Goal: Information Seeking & Learning: Understand process/instructions

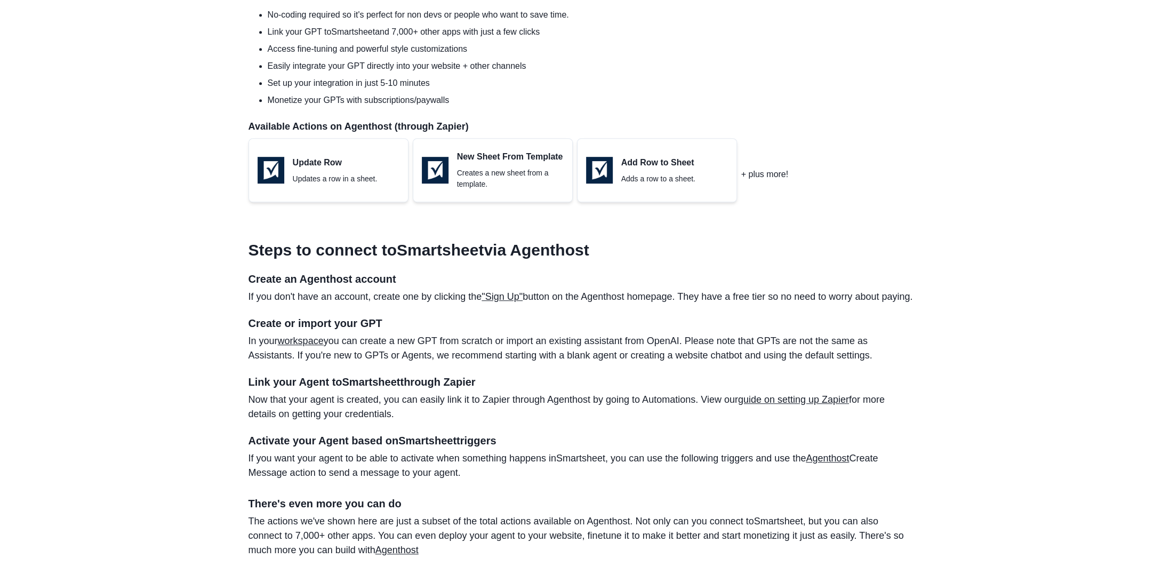
scroll to position [480, 0]
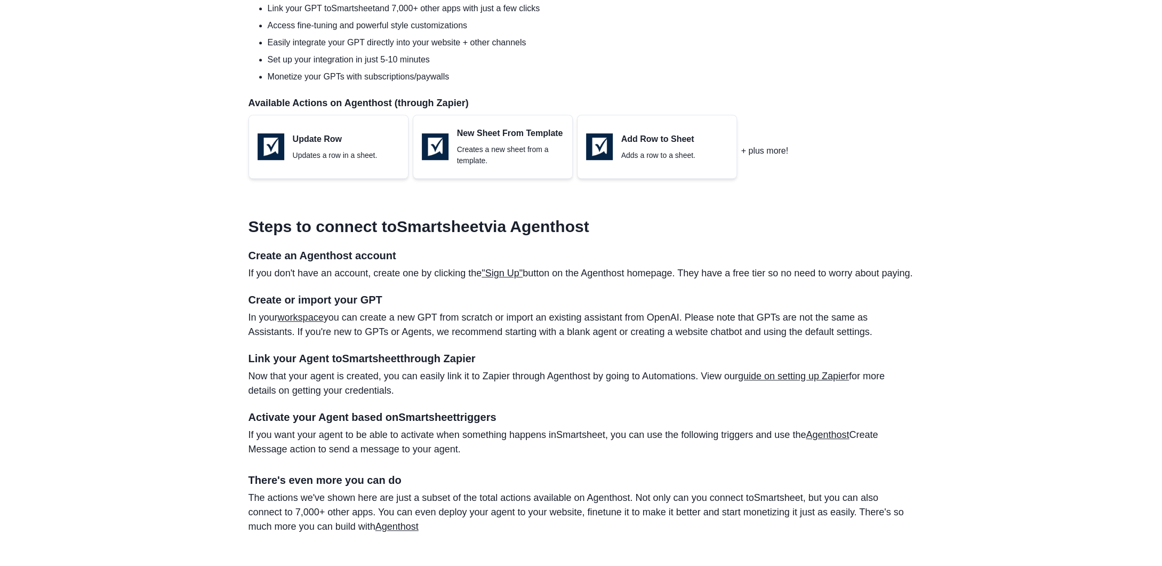
drag, startPoint x: 319, startPoint y: 307, endPoint x: 893, endPoint y: 349, distance: 575.4
click at [893, 349] on section "Steps to connect to Smartsheet via Agenthost Create an Agenthost account If you…" at bounding box center [582, 371] width 666 height 325
click at [893, 339] on p "In your workspace you can create a new GPT from scratch or import an existing a…" at bounding box center [582, 324] width 666 height 29
click at [867, 355] on section "Steps to connect to Smartsheet via Agenthost Create an Agenthost account If you…" at bounding box center [582, 371] width 666 height 325
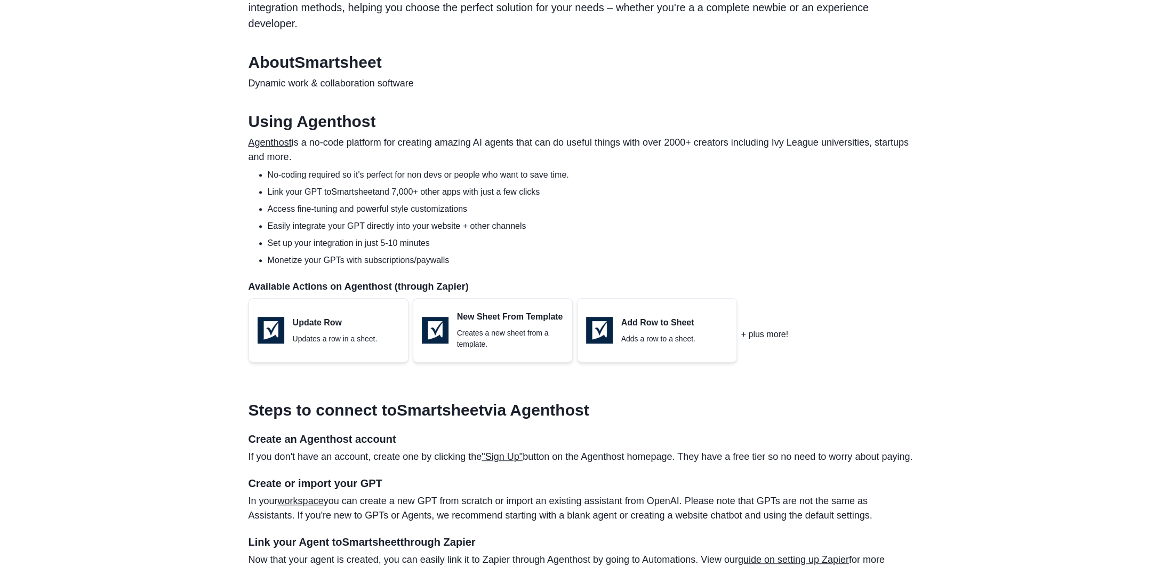
scroll to position [320, 0]
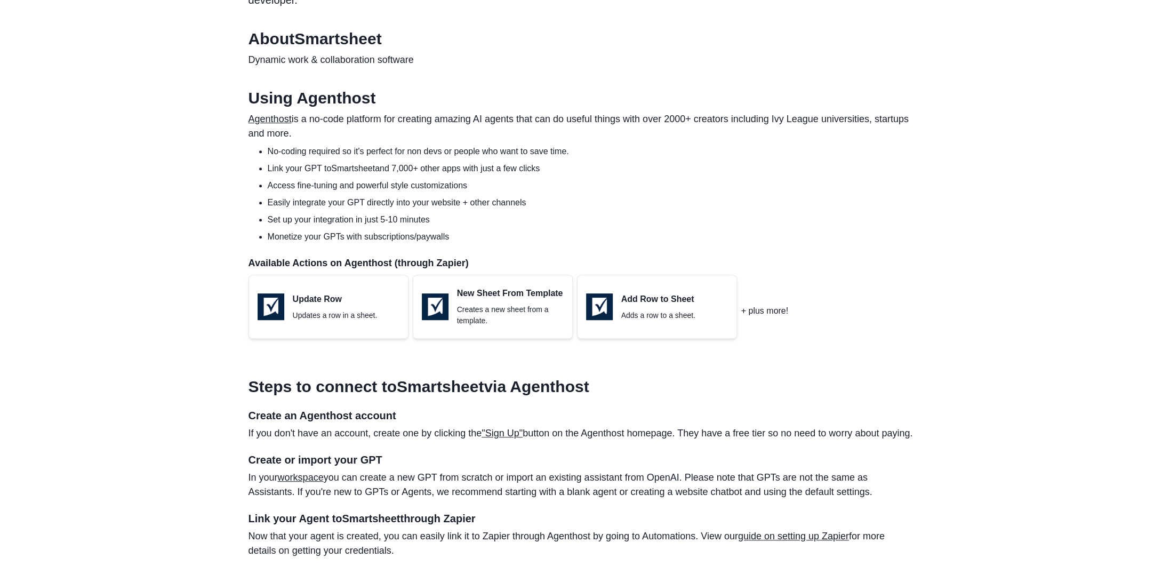
click at [502, 435] on link ""Sign Up"" at bounding box center [502, 433] width 41 height 11
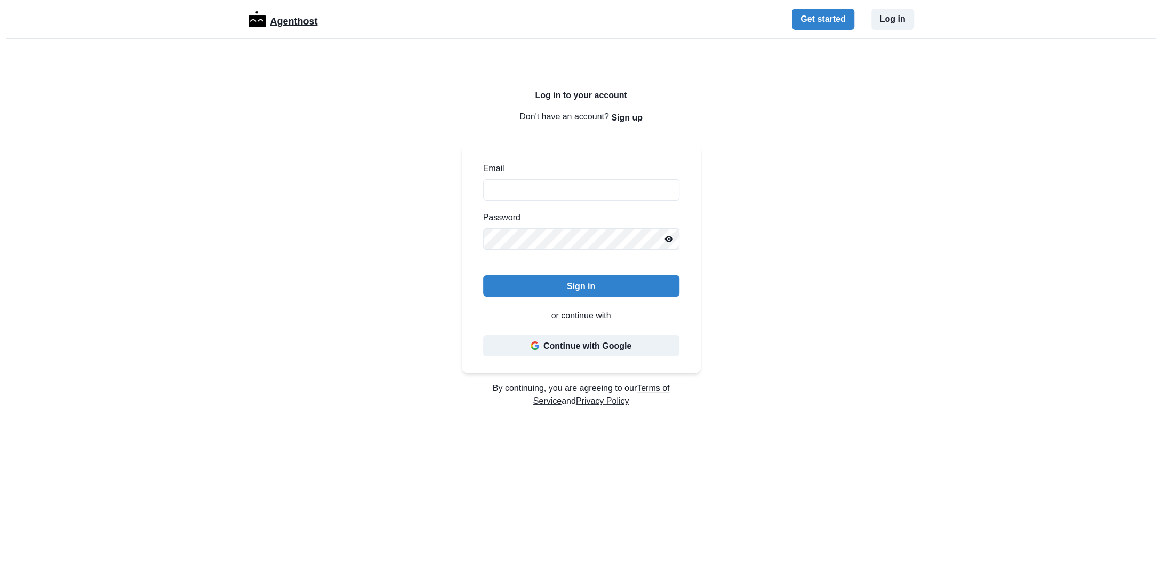
click at [303, 27] on p "Agenthost" at bounding box center [293, 19] width 47 height 19
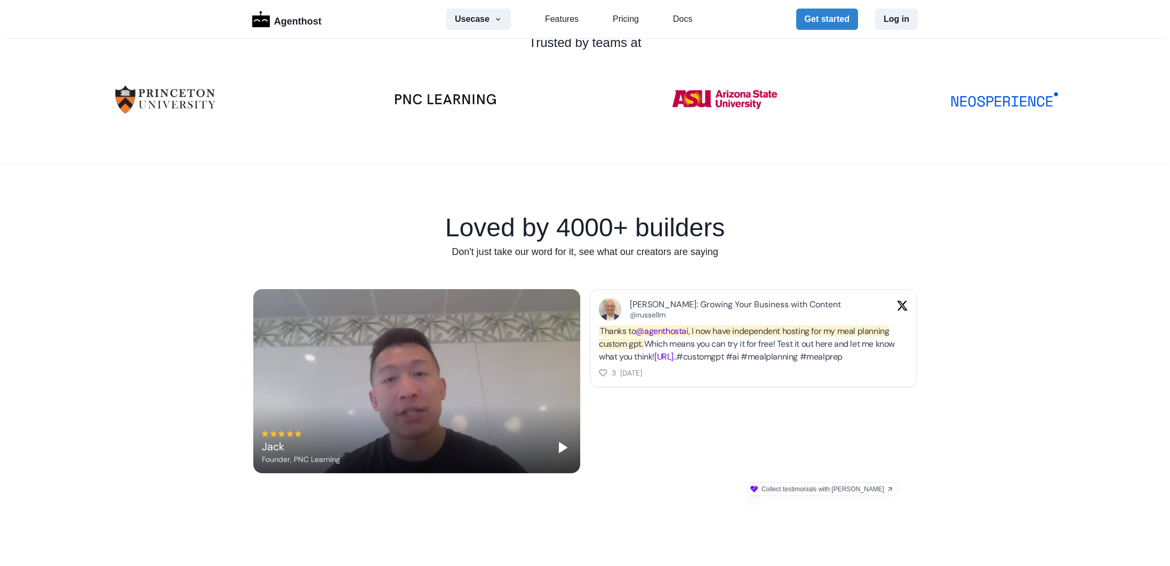
scroll to position [480, 0]
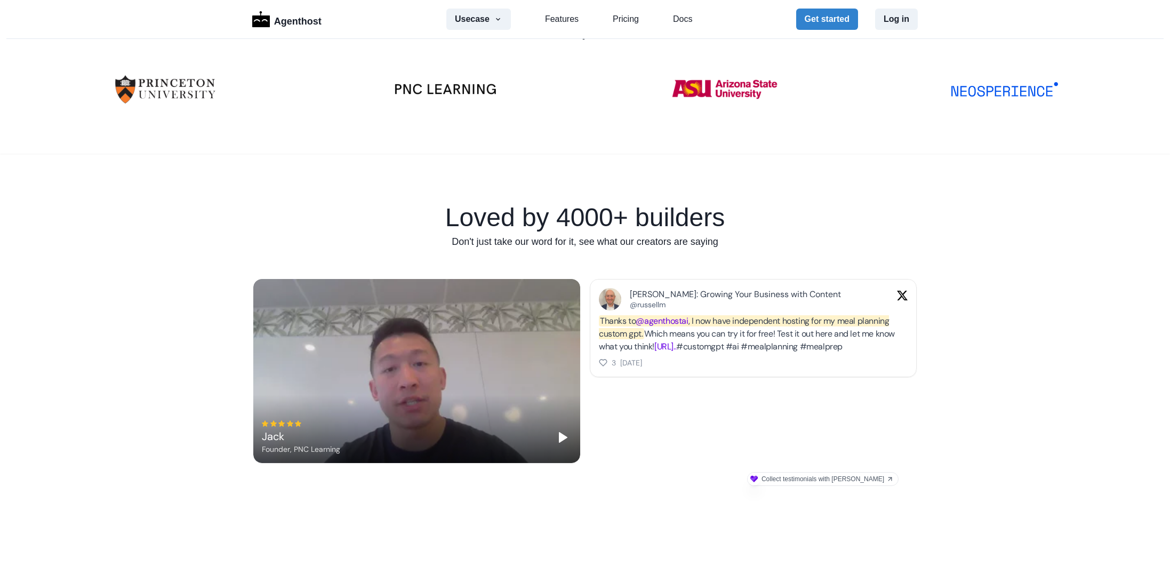
click at [559, 439] on polygon "Play" at bounding box center [562, 437] width 7 height 10
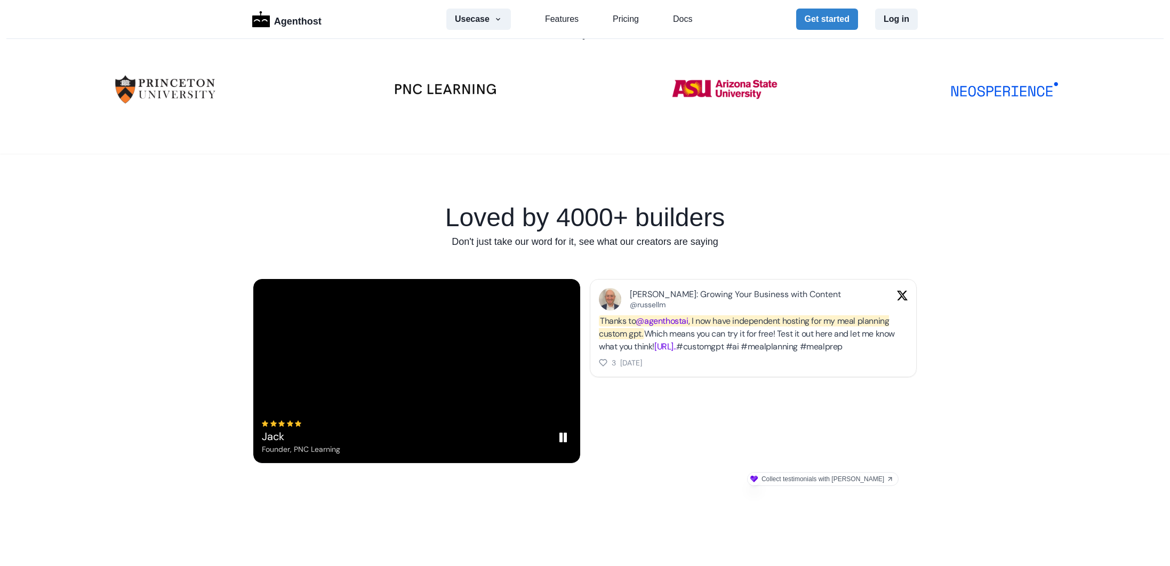
click at [564, 439] on rect "Pause" at bounding box center [565, 437] width 2 height 9
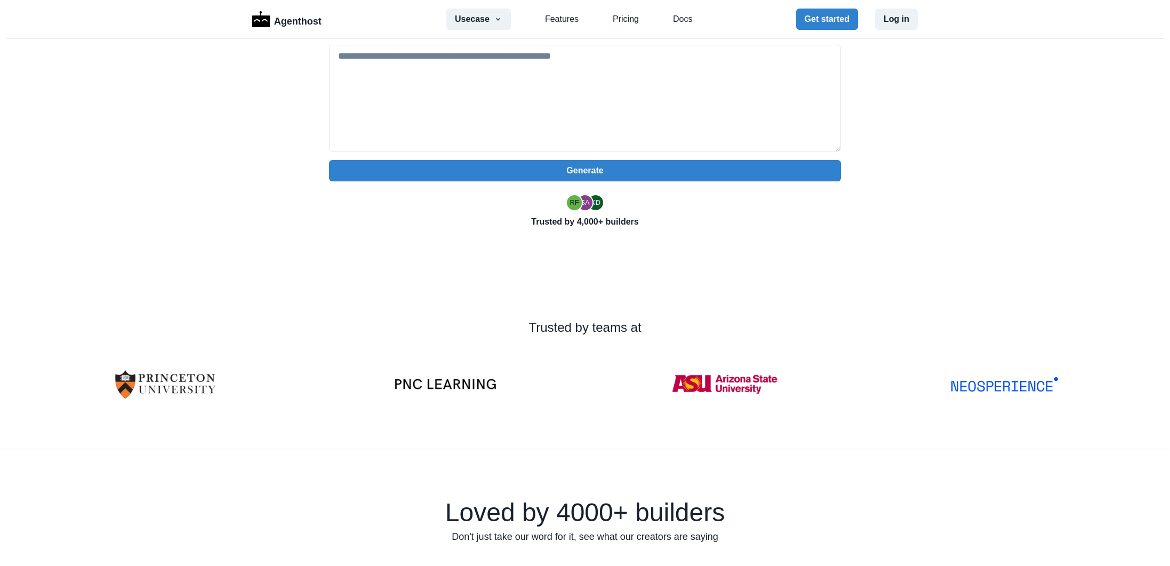
scroll to position [0, 0]
